Goal: Transaction & Acquisition: Subscribe to service/newsletter

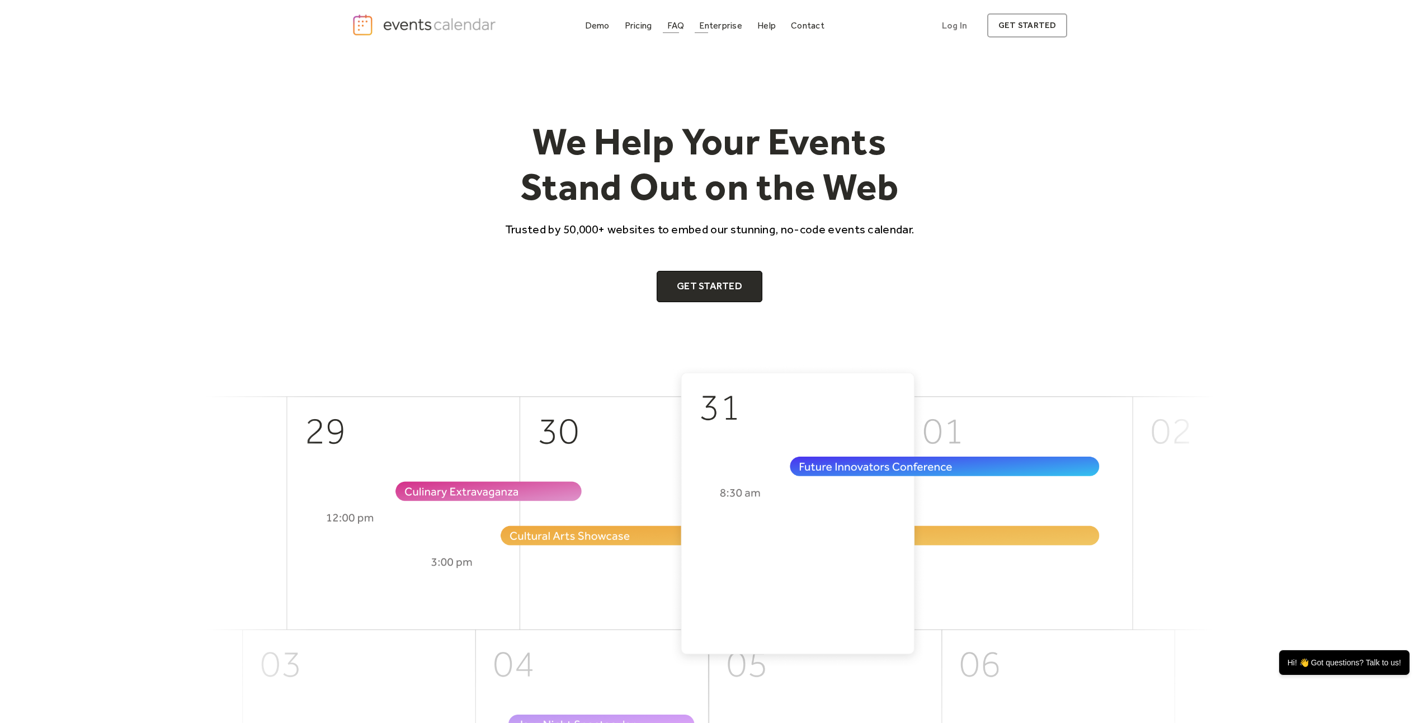
click at [680, 27] on div "FAQ" at bounding box center [675, 25] width 17 height 6
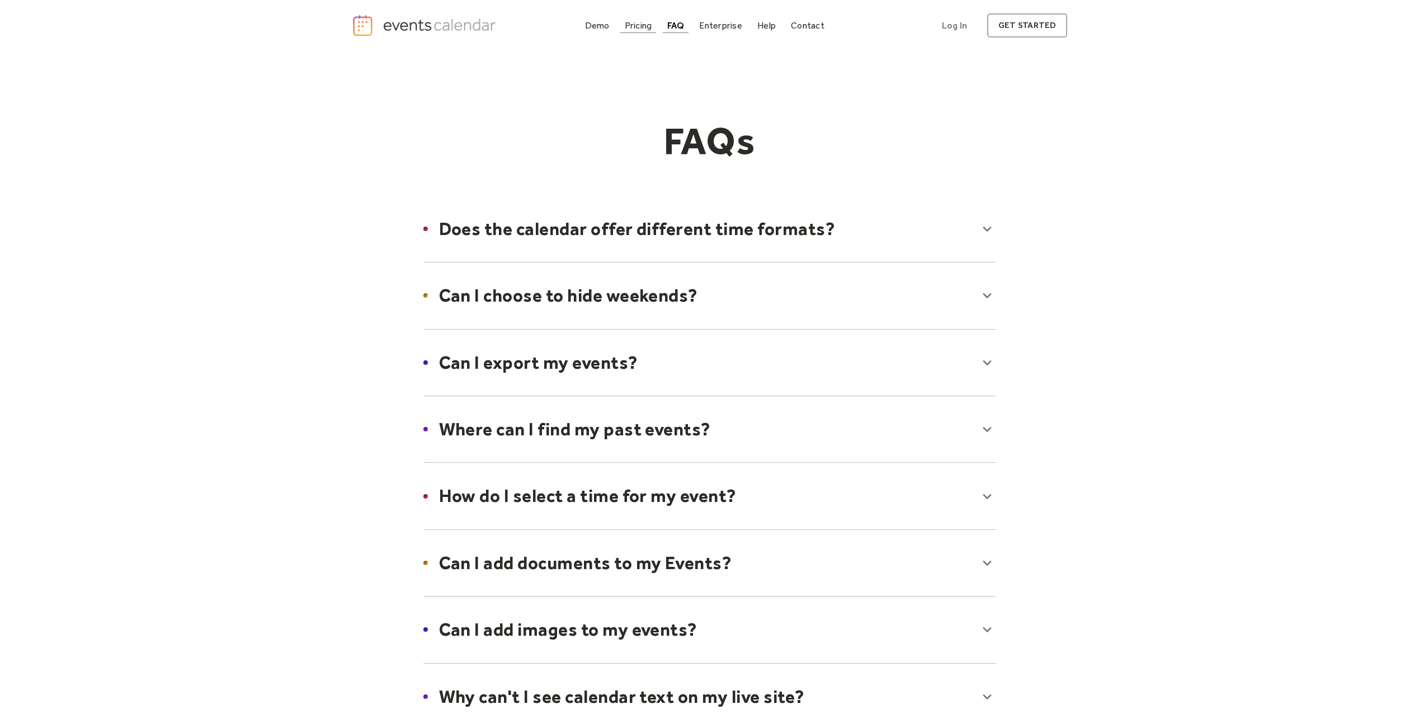
click at [634, 22] on div "Pricing" at bounding box center [638, 25] width 27 height 6
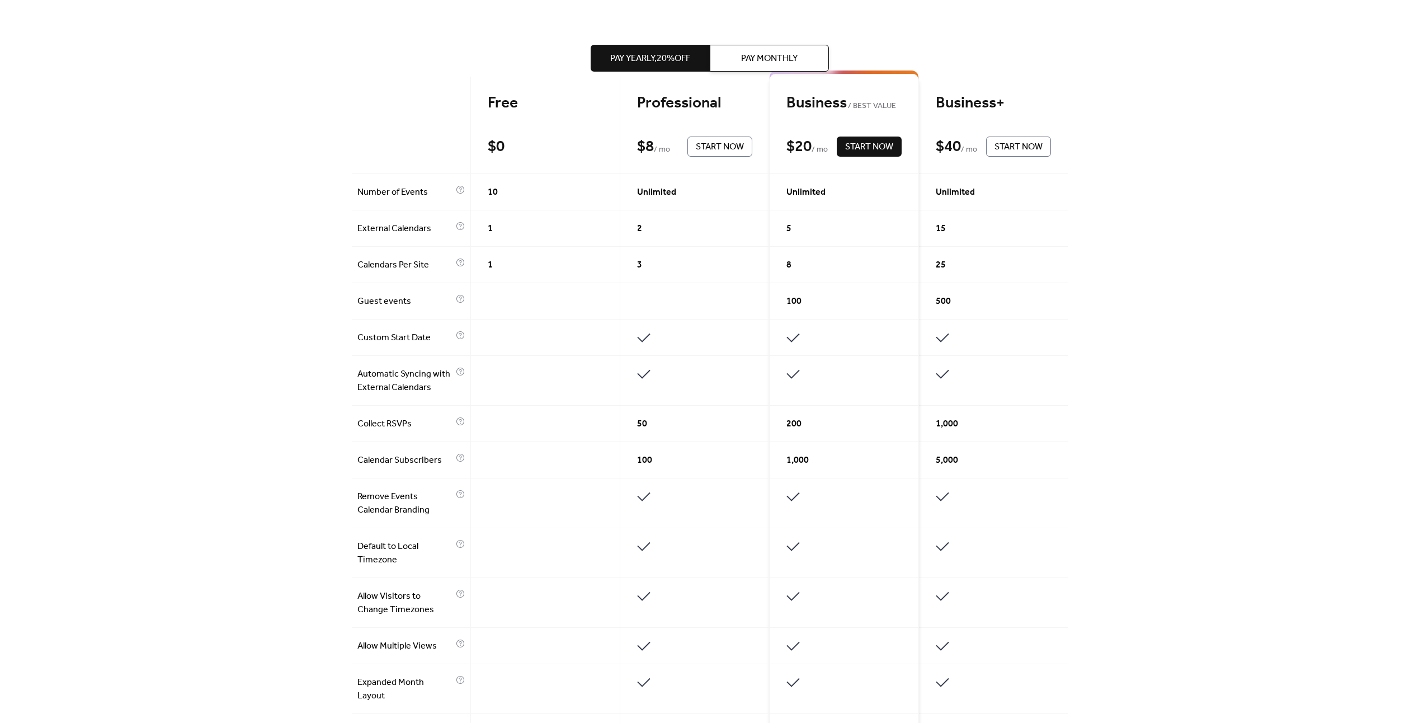
scroll to position [224, 0]
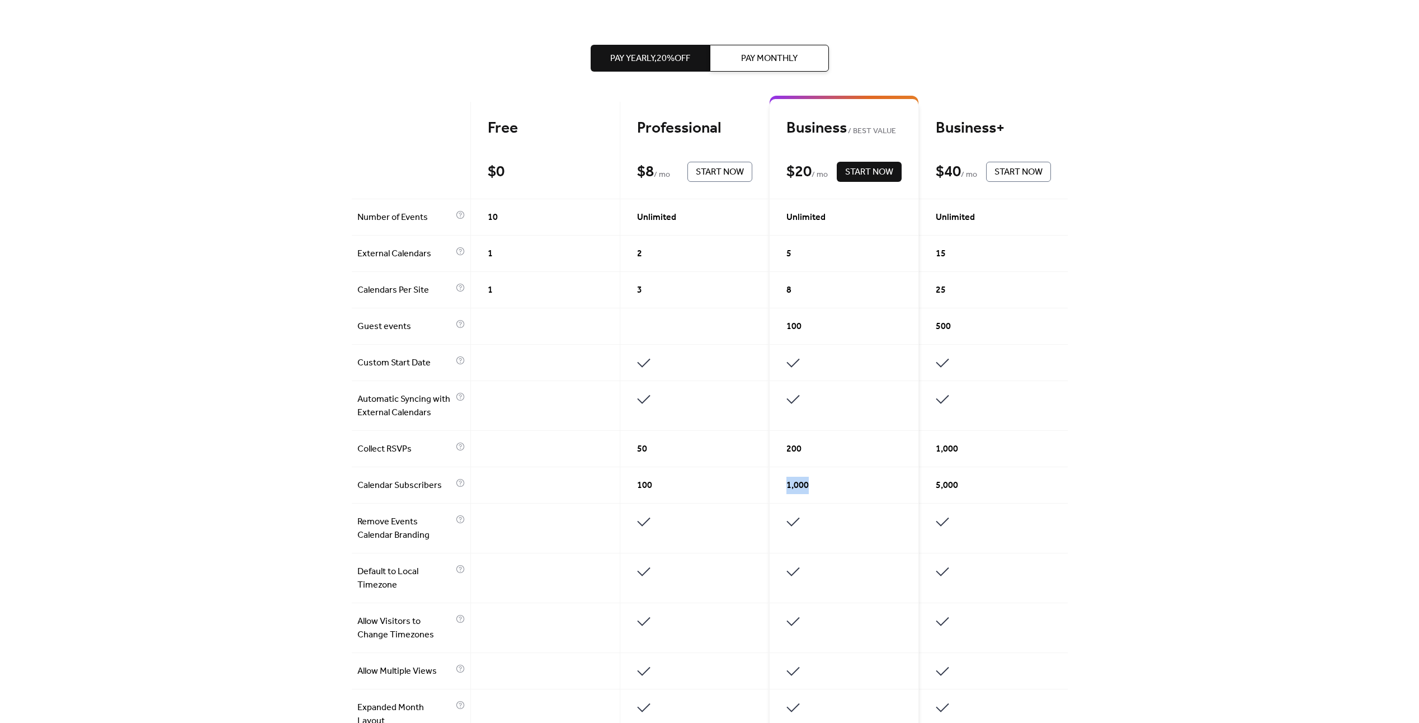
drag, startPoint x: 818, startPoint y: 485, endPoint x: 780, endPoint y: 490, distance: 38.4
click at [780, 490] on div "1,000" at bounding box center [844, 485] width 149 height 36
click at [770, 54] on span "Pay Monthly" at bounding box center [769, 58] width 57 height 13
click at [684, 55] on span "Pay Yearly, 20% off" at bounding box center [650, 58] width 80 height 13
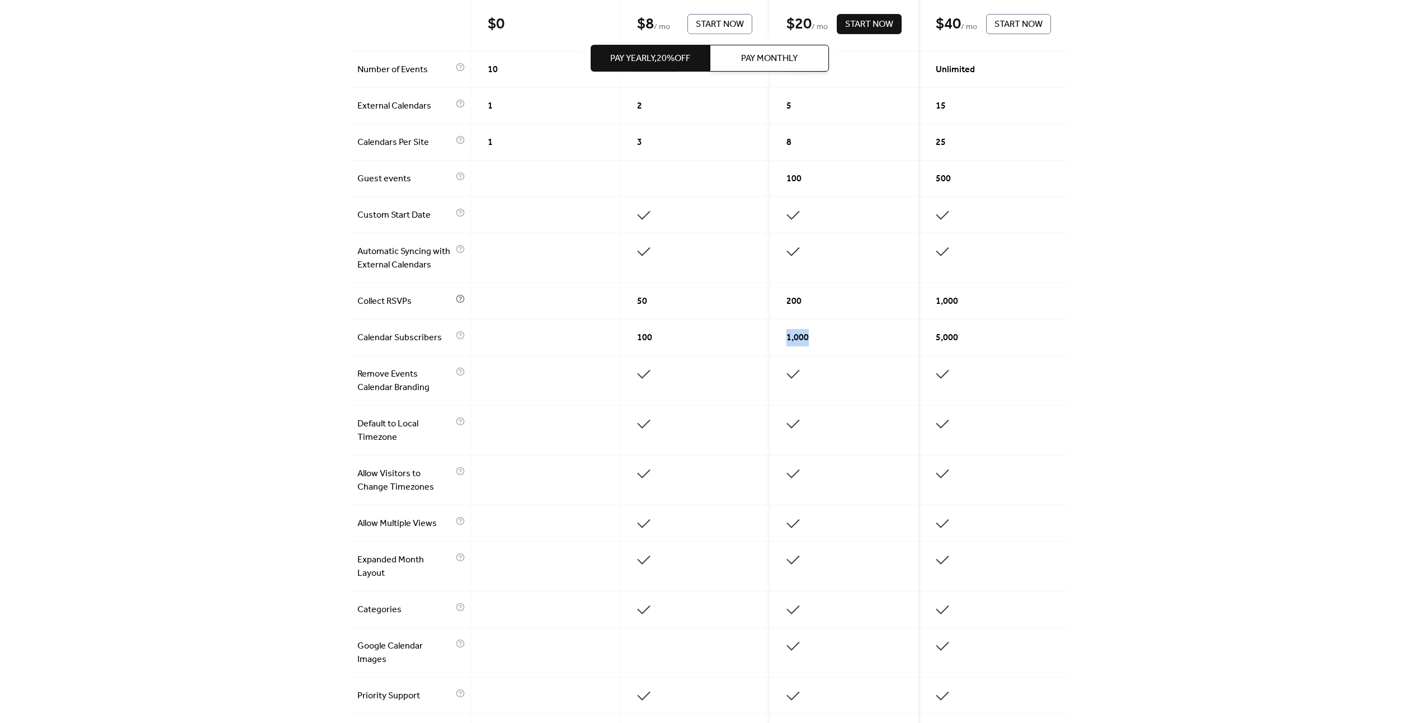
scroll to position [336, 0]
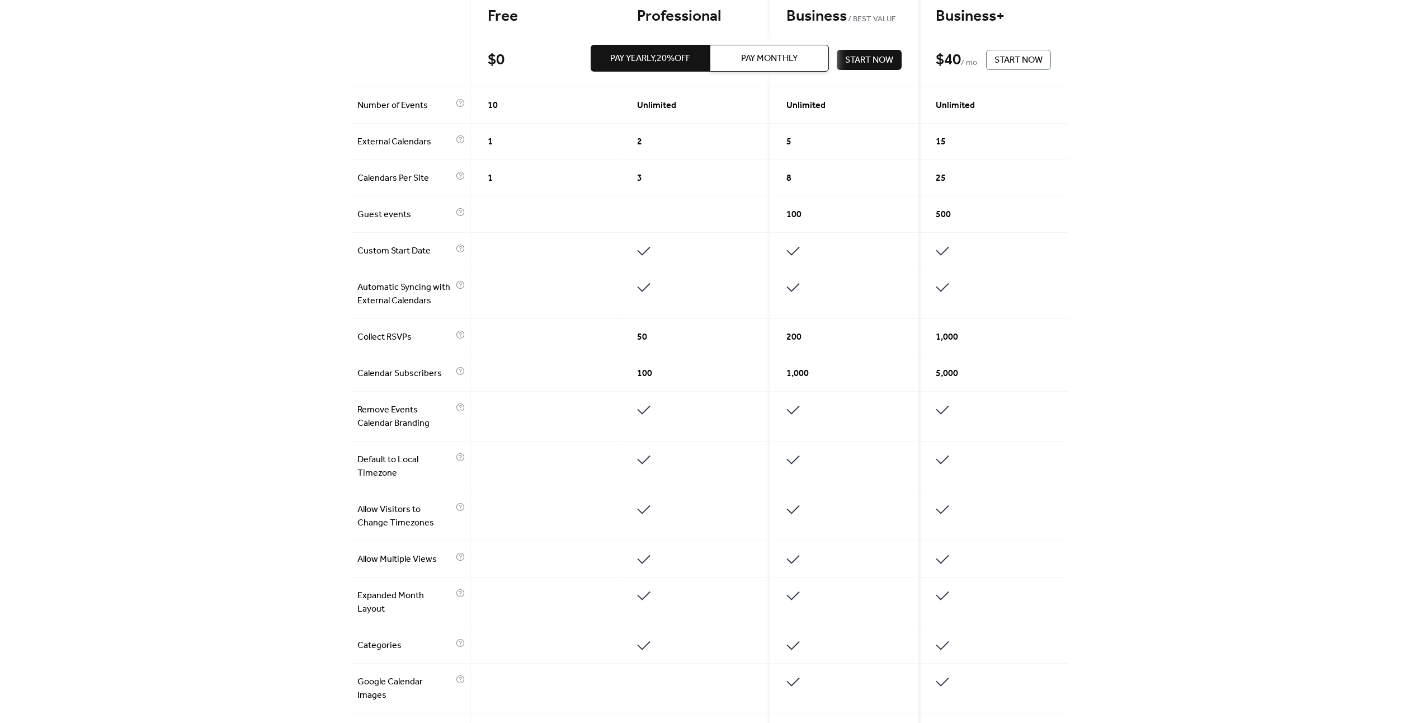
click at [683, 303] on div at bounding box center [694, 294] width 149 height 50
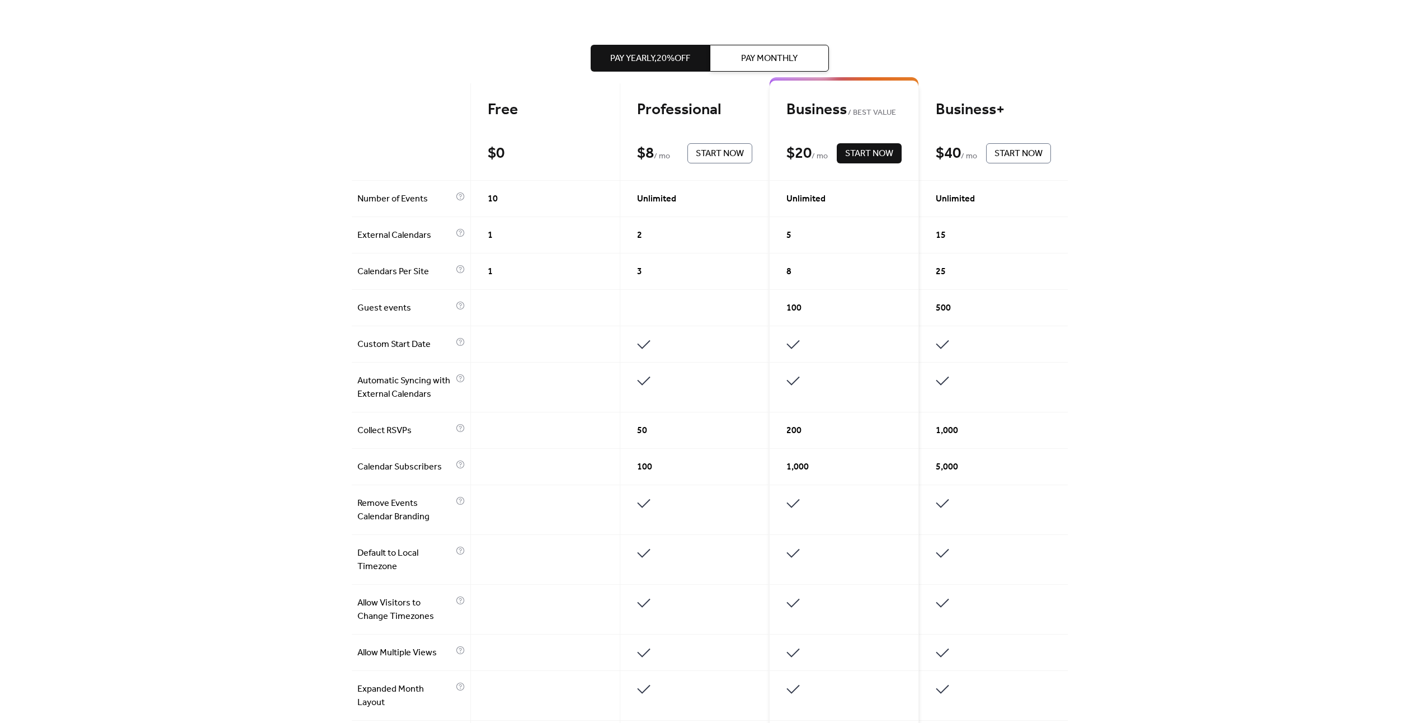
scroll to position [224, 0]
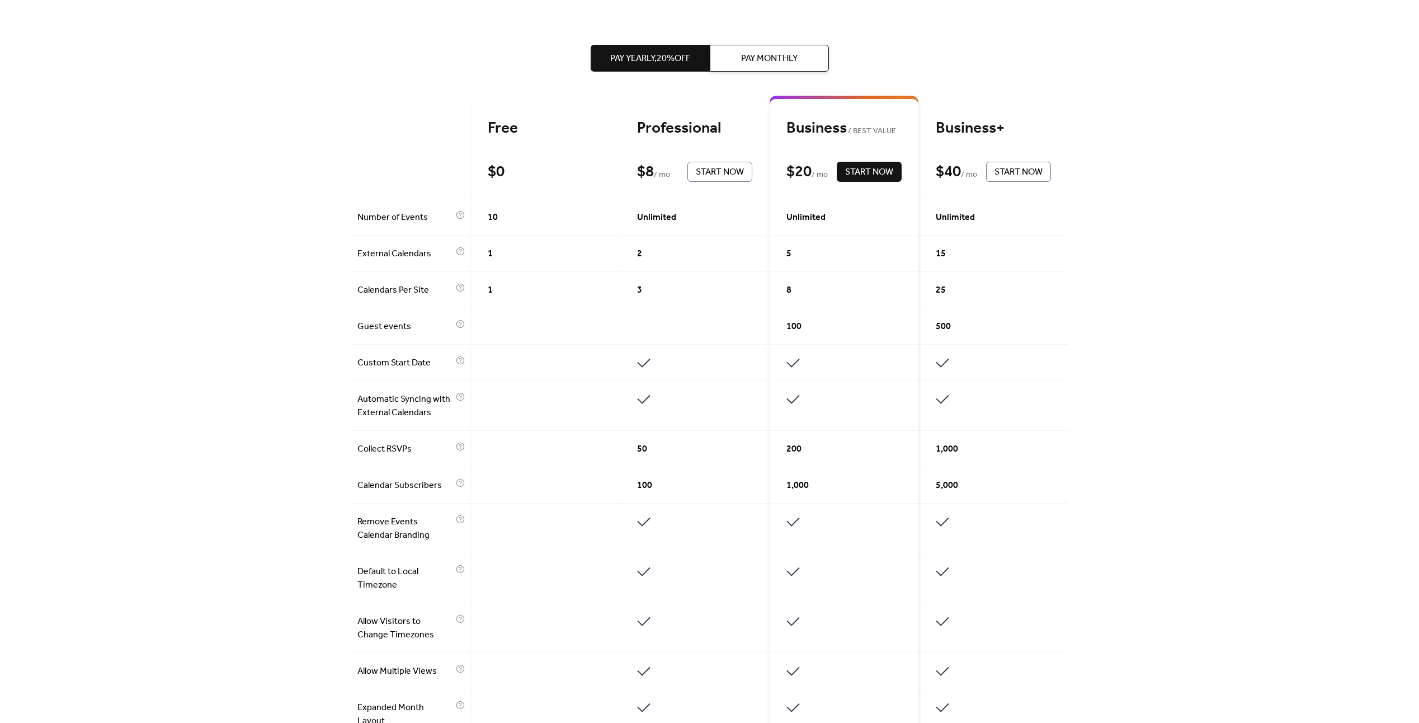
click at [667, 64] on span "Pay Yearly, 20% off" at bounding box center [650, 58] width 80 height 13
